Goal: Find specific page/section: Find specific page/section

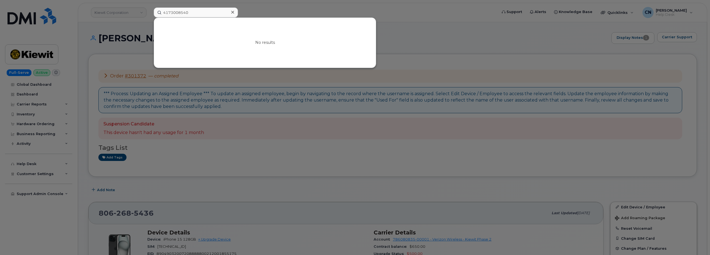
click at [168, 10] on input "4173008540" at bounding box center [196, 13] width 84 height 10
drag, startPoint x: 190, startPoint y: 11, endPoint x: 46, endPoint y: 20, distance: 144.3
click at [149, 18] on div "4173008540 No results" at bounding box center [323, 13] width 349 height 10
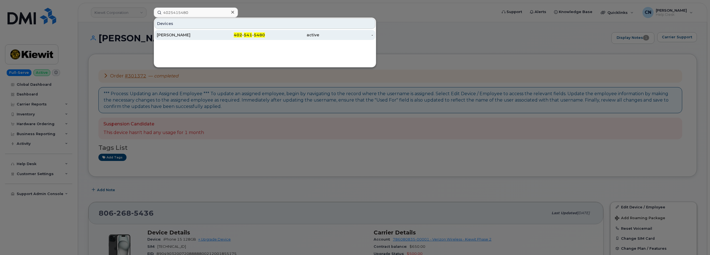
type input "4025415480"
click at [161, 35] on div "CARINA RUSSELL" at bounding box center [184, 35] width 54 height 6
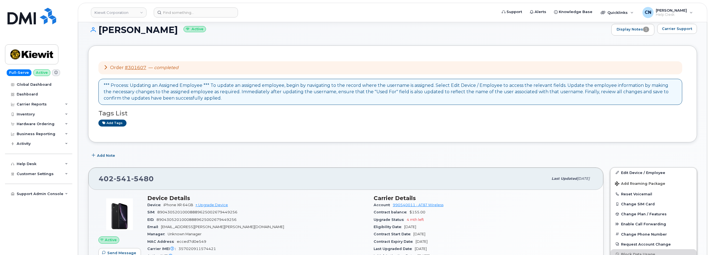
scroll to position [167, 0]
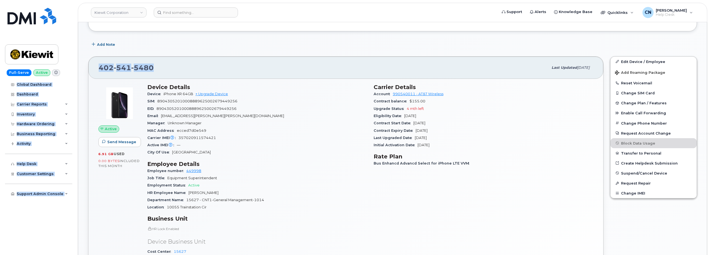
drag, startPoint x: 161, startPoint y: 69, endPoint x: 61, endPoint y: 73, distance: 100.4
copy div "Global Dashboard Dashboard Carrier Reports Monthly Billing Data Daily Data Pool…"
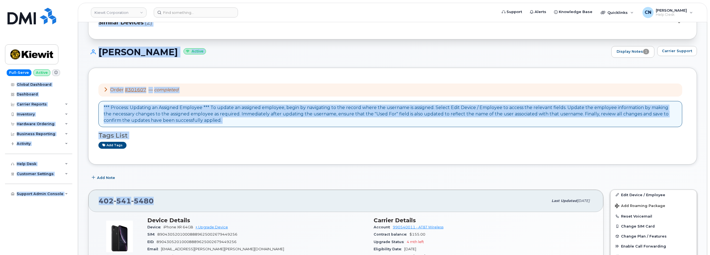
scroll to position [0, 0]
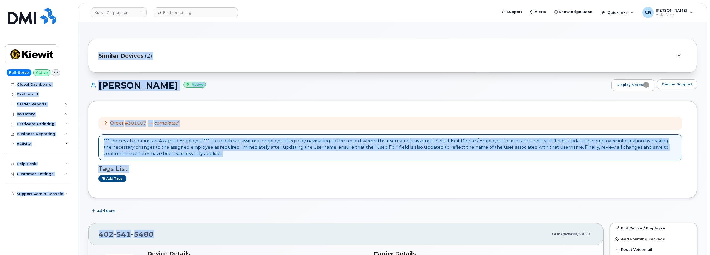
click at [129, 118] on div "Order #301607 — completed" at bounding box center [390, 123] width 584 height 13
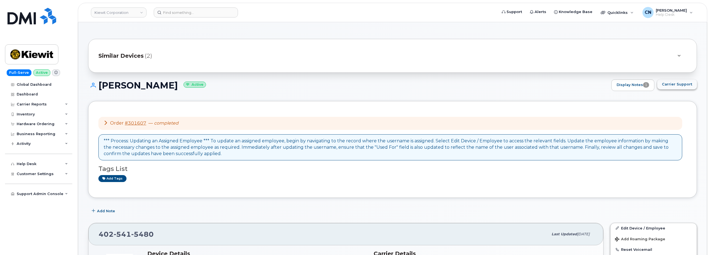
click at [687, 83] on span "Carrier Support" at bounding box center [677, 84] width 30 height 5
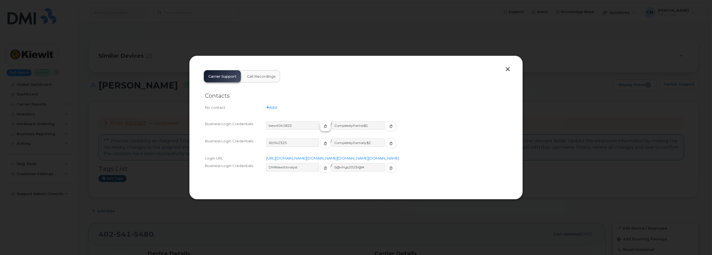
click at [320, 121] on button "button" at bounding box center [325, 126] width 11 height 10
click at [386, 140] on button "button" at bounding box center [391, 144] width 11 height 10
click at [386, 121] on button "button" at bounding box center [391, 126] width 11 height 10
click at [509, 66] on button "button" at bounding box center [507, 70] width 8 height 8
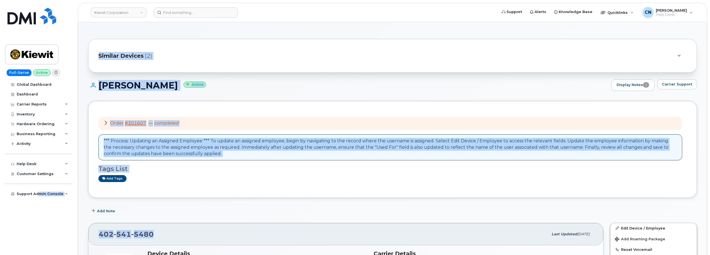
drag, startPoint x: 179, startPoint y: 237, endPoint x: 1, endPoint y: 245, distance: 178.4
copy div "min Console Add New Customer Customer Prospects Emails Sms Messages Dealers Acc…"
drag, startPoint x: 163, startPoint y: 239, endPoint x: 161, endPoint y: 236, distance: 3.5
click at [163, 239] on div "402 541 5480" at bounding box center [323, 235] width 449 height 12
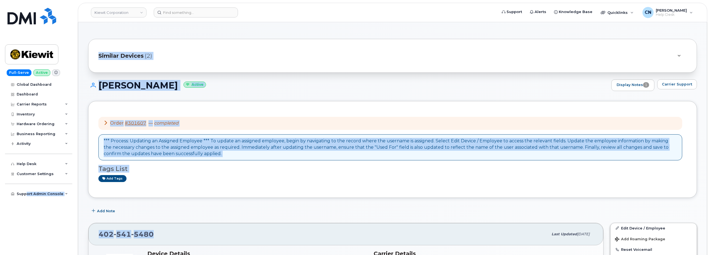
click at [155, 225] on div "402 541 5480 Last updated Oct 08, 2025" at bounding box center [345, 234] width 515 height 22
drag, startPoint x: 148, startPoint y: 225, endPoint x: 141, endPoint y: 223, distance: 6.9
click at [147, 225] on div "402 541 5480 Last updated Oct 08, 2025" at bounding box center [345, 234] width 515 height 22
click at [118, 215] on button "Add Note" at bounding box center [104, 212] width 32 height 10
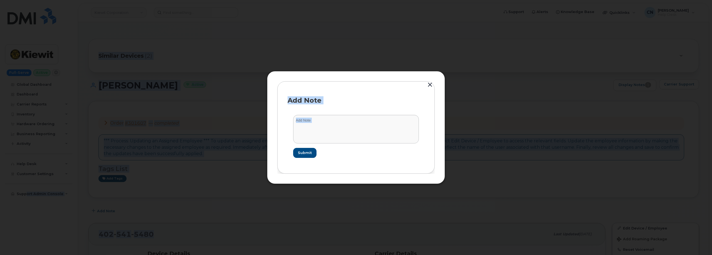
click at [429, 86] on button "button" at bounding box center [430, 85] width 8 height 8
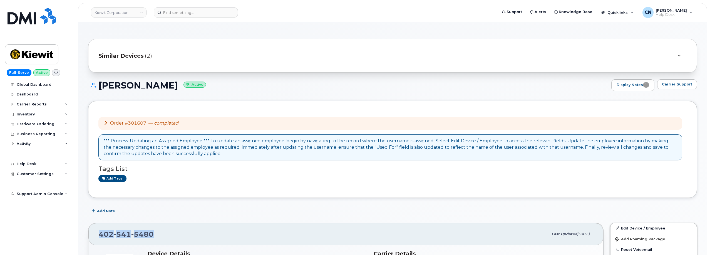
drag, startPoint x: 155, startPoint y: 233, endPoint x: 85, endPoint y: 236, distance: 70.1
click at [95, 236] on div "402 541 5480 Last updated Oct 08, 2025" at bounding box center [345, 234] width 515 height 22
copy span "402 541 5480"
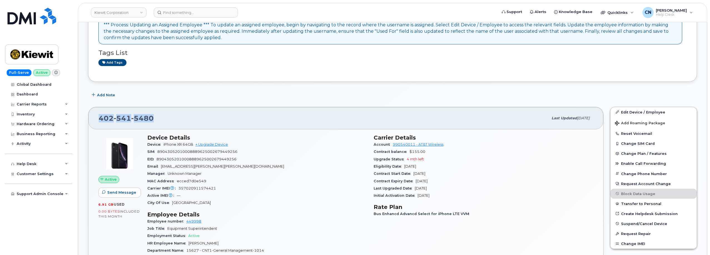
scroll to position [56, 0]
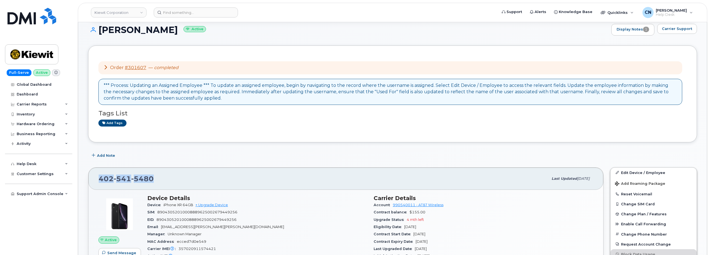
click at [159, 177] on div "402 541 5480" at bounding box center [323, 179] width 449 height 12
drag, startPoint x: 159, startPoint y: 178, endPoint x: 89, endPoint y: 180, distance: 69.8
click at [90, 180] on div "402 541 5480 Last updated Oct 08, 2025" at bounding box center [345, 179] width 515 height 22
copy span "402 541 5480"
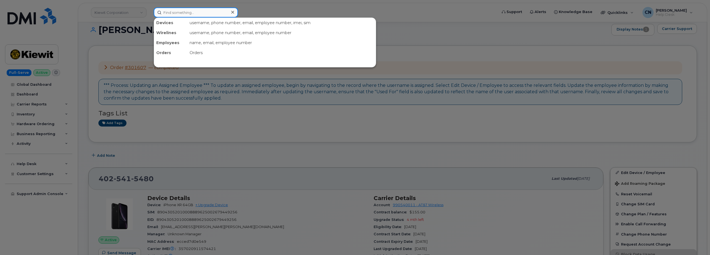
click at [177, 14] on input at bounding box center [196, 13] width 84 height 10
paste input "2047945396"
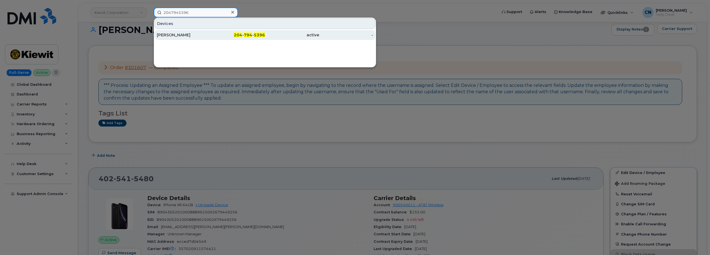
type input "2047945396"
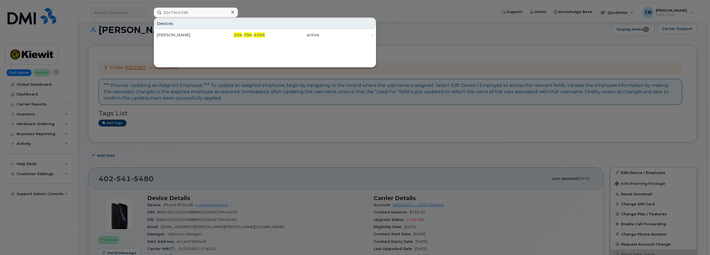
drag, startPoint x: 163, startPoint y: 32, endPoint x: 114, endPoint y: 6, distance: 55.7
click at [163, 32] on div "Aaron Thompson" at bounding box center [184, 35] width 54 height 10
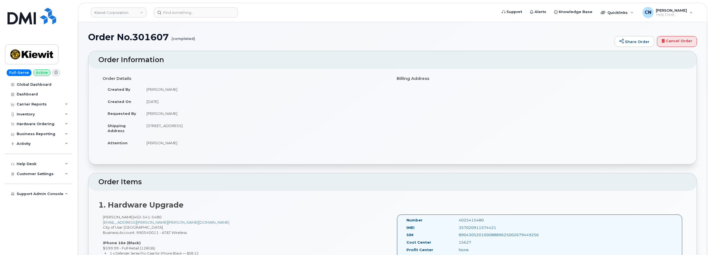
click at [221, 126] on td "[STREET_ADDRESS]" at bounding box center [264, 128] width 247 height 17
copy td "80019"
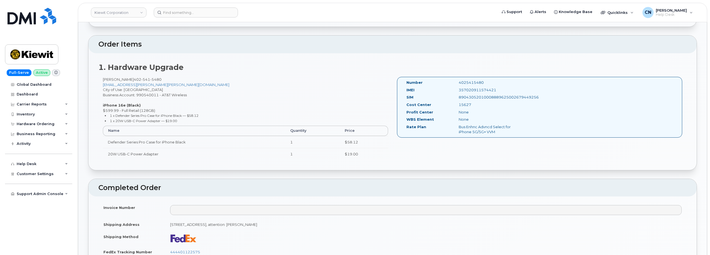
scroll to position [139, 0]
drag, startPoint x: 406, startPoint y: 81, endPoint x: 567, endPoint y: 95, distance: 161.6
click at [567, 95] on div "Number 4025415480 IMEI [TECHNICAL_ID] SIM 89043052010008889625002679449256 Cost…" at bounding box center [539, 106] width 285 height 61
copy div "Number 4025415480 IMEI [TECHNICAL_ID] SIM 89043052010008889625002679449256"
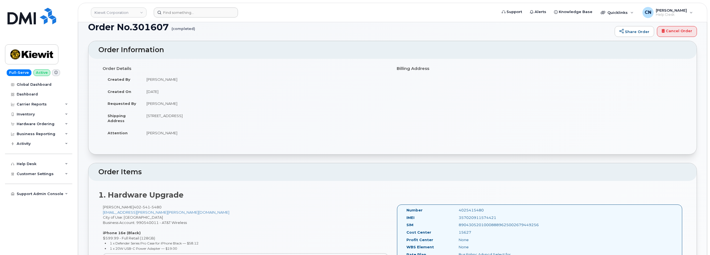
scroll to position [0, 0]
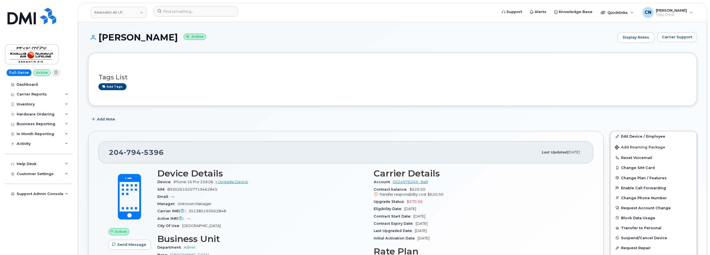
drag, startPoint x: 99, startPoint y: 38, endPoint x: 177, endPoint y: 42, distance: 78.5
click at [177, 42] on h1 "Aaron Thompson Active" at bounding box center [351, 38] width 526 height 10
copy h1 "Aaron Thompson"
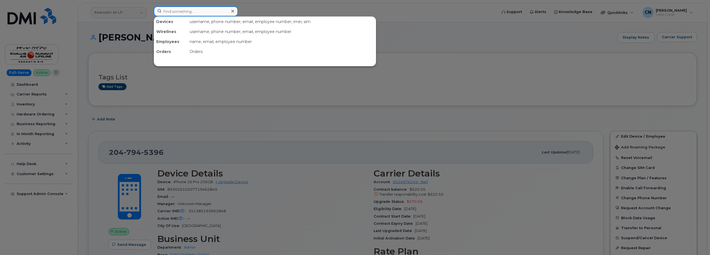
click at [201, 13] on input at bounding box center [196, 11] width 84 height 10
paste input "2042901603"
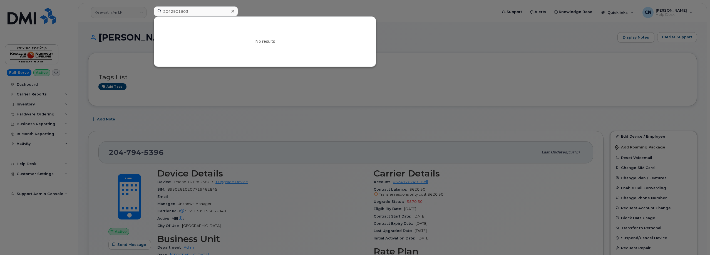
drag, startPoint x: 143, startPoint y: 81, endPoint x: 154, endPoint y: 93, distance: 16.2
click at [144, 81] on div at bounding box center [355, 127] width 710 height 255
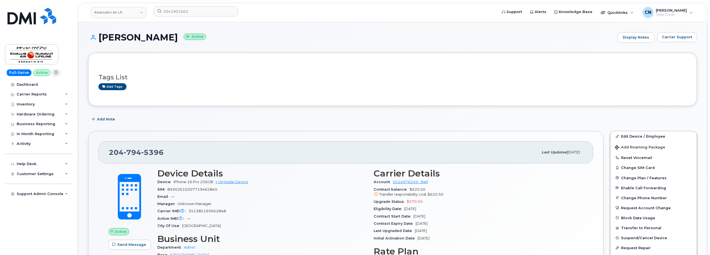
click at [190, 101] on div "Tags List Add tags" at bounding box center [392, 79] width 609 height 53
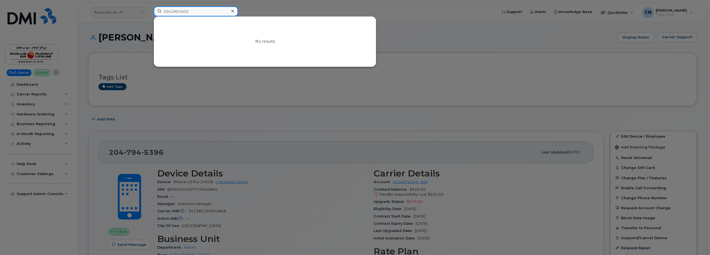
click at [183, 13] on input "2042901603" at bounding box center [196, 11] width 84 height 10
paste input "357491835432923"
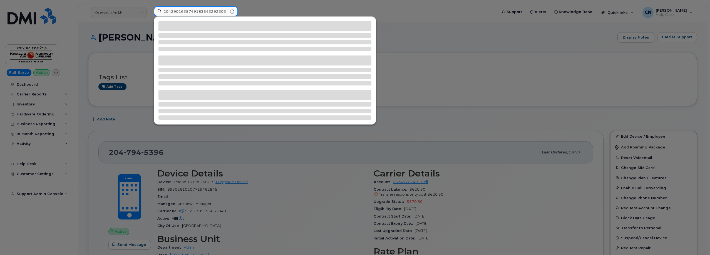
click at [183, 11] on input "2042901635749183543292303" at bounding box center [196, 11] width 84 height 10
paste input "35749183543292"
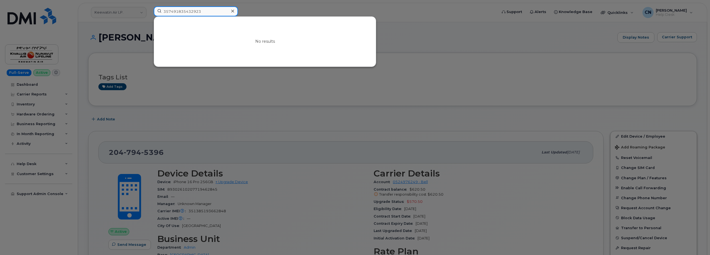
type input "357491835432923"
